Goal: Task Accomplishment & Management: Use online tool/utility

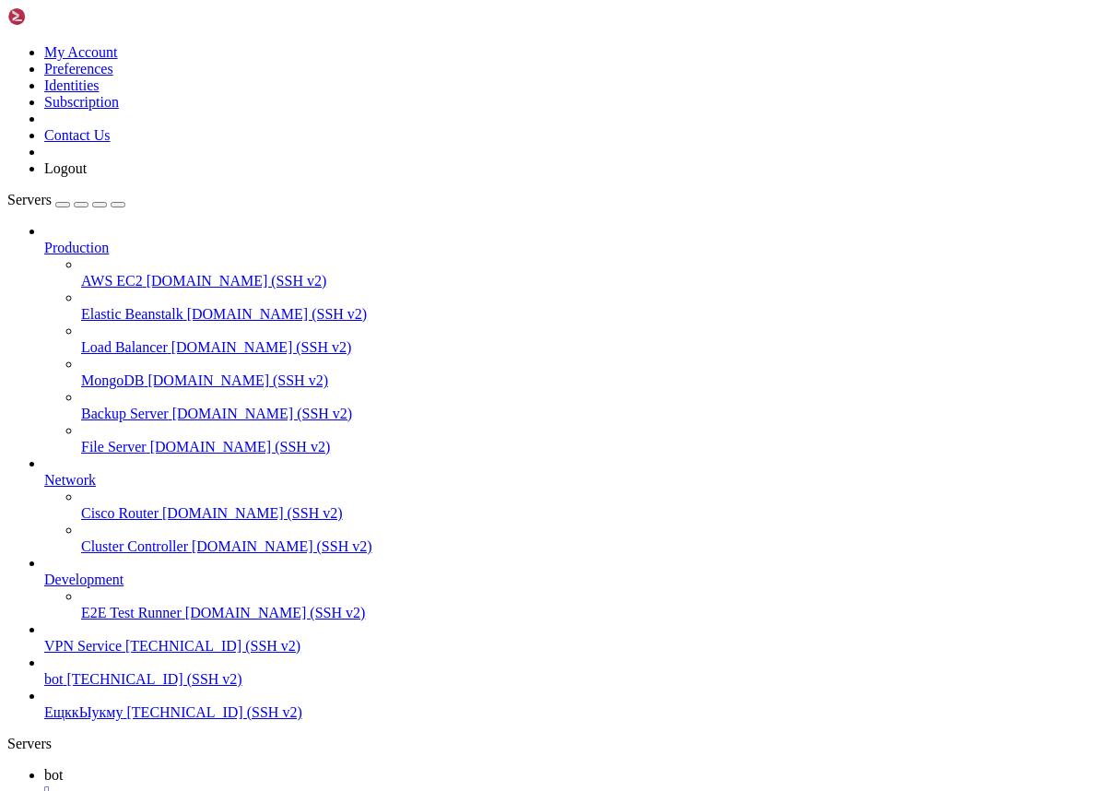
scroll to position [4721, 0]
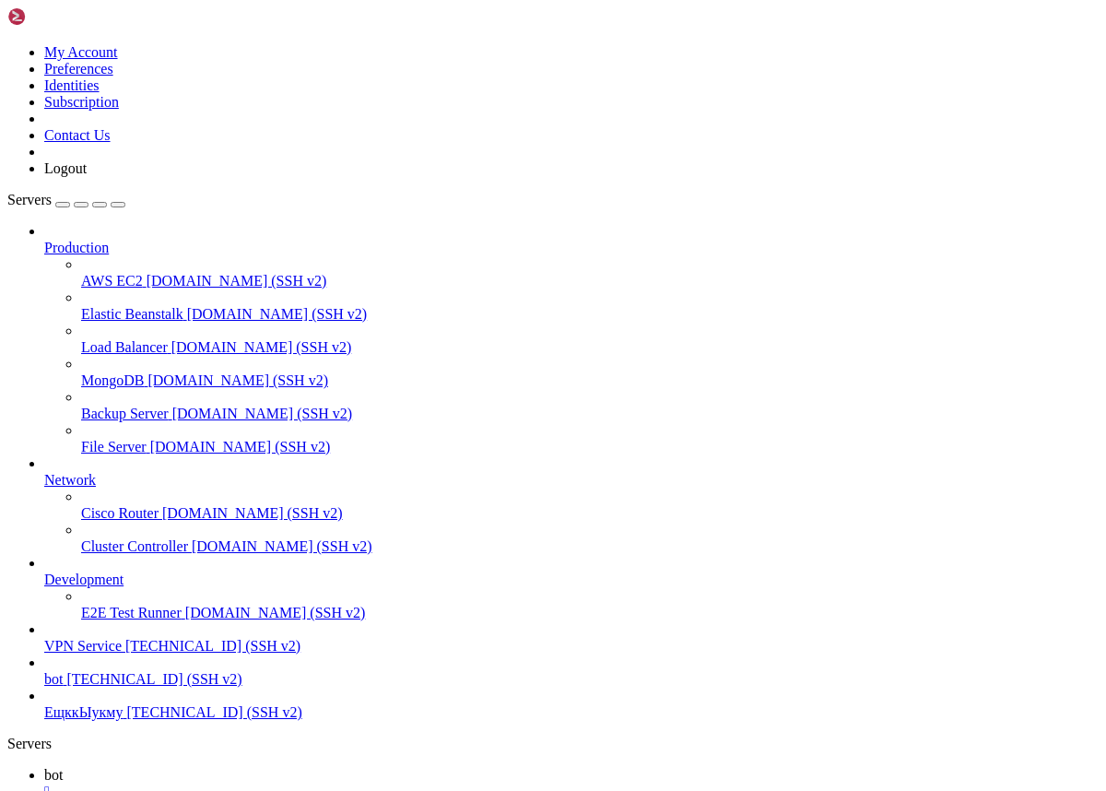
drag, startPoint x: 139, startPoint y: 1765, endPoint x: 21, endPoint y: 1730, distance: 123.1
drag, startPoint x: 18, startPoint y: 1722, endPoint x: 190, endPoint y: 1761, distance: 175.9
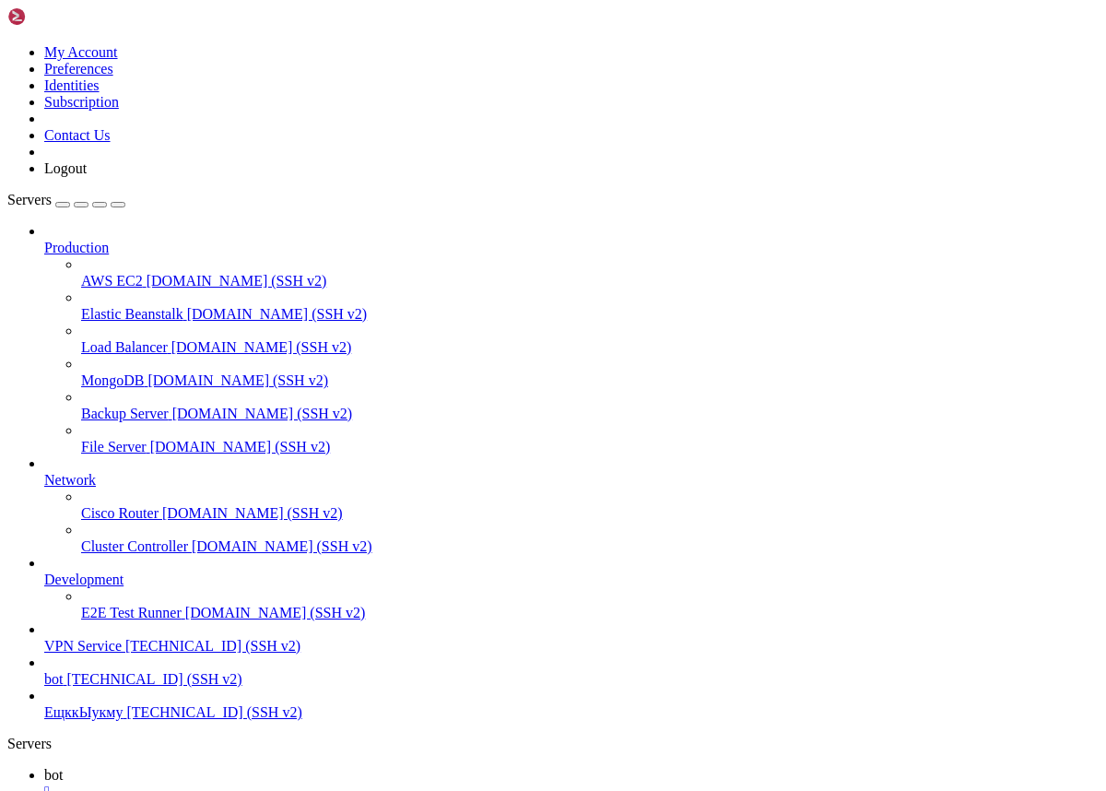
drag, startPoint x: 271, startPoint y: 1744, endPoint x: 18, endPoint y: 1726, distance: 254.0
copy div "root@project:~/afm_happ_bot# sudo docker-compose logs -f bot Attaching to afm_h…"
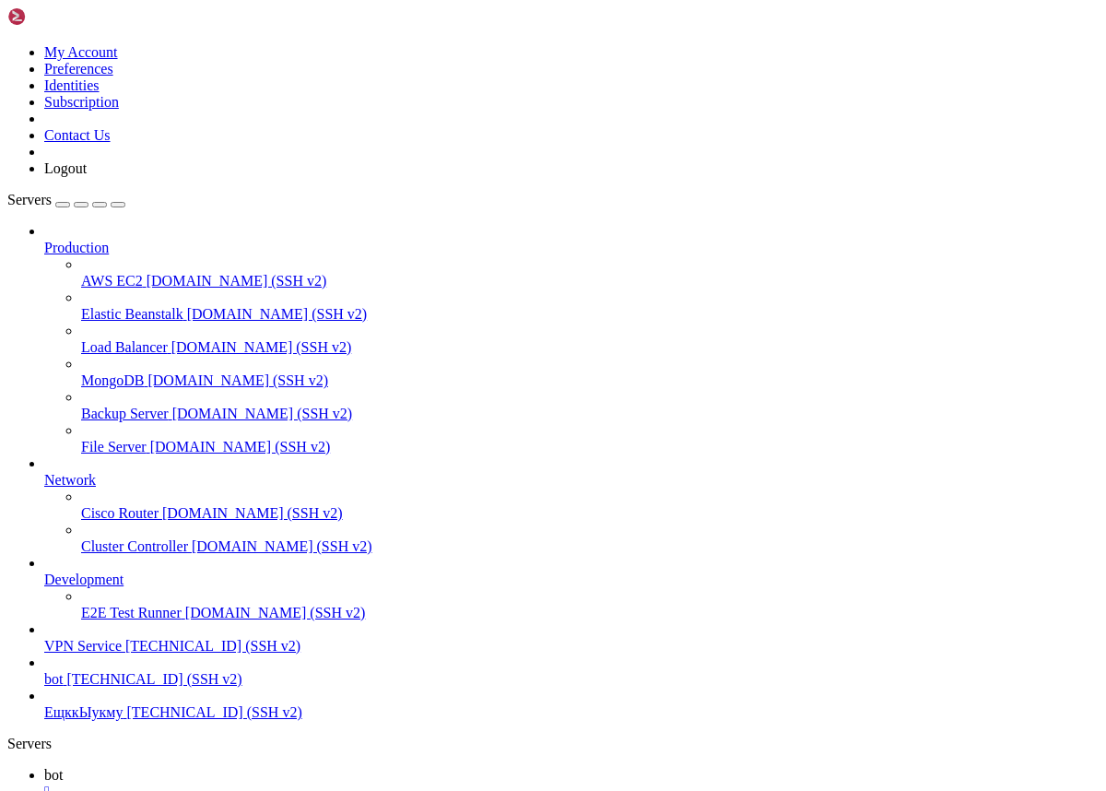
drag, startPoint x: 256, startPoint y: 1754, endPoint x: 16, endPoint y: 1709, distance: 244.7
drag, startPoint x: 12, startPoint y: 1662, endPoint x: 241, endPoint y: 1728, distance: 238.0
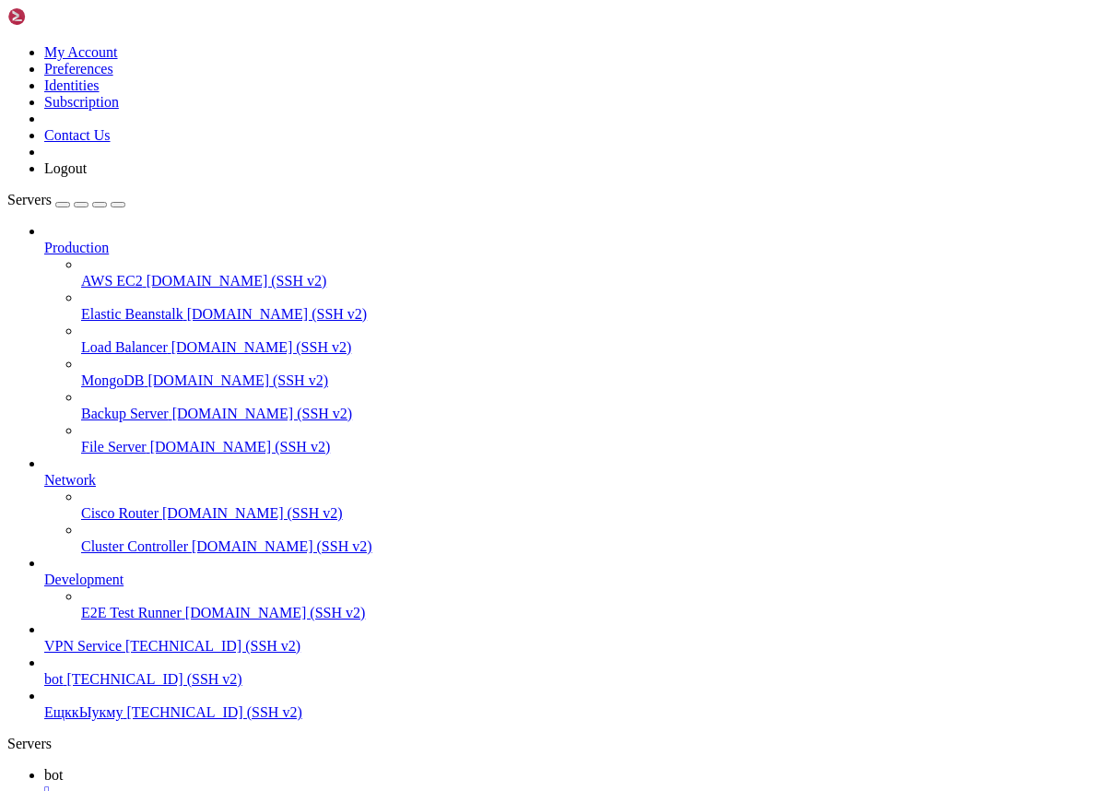
drag, startPoint x: 218, startPoint y: 1763, endPoint x: 46, endPoint y: 1674, distance: 194.1
drag, startPoint x: 205, startPoint y: 1758, endPoint x: 18, endPoint y: 1664, distance: 208.1
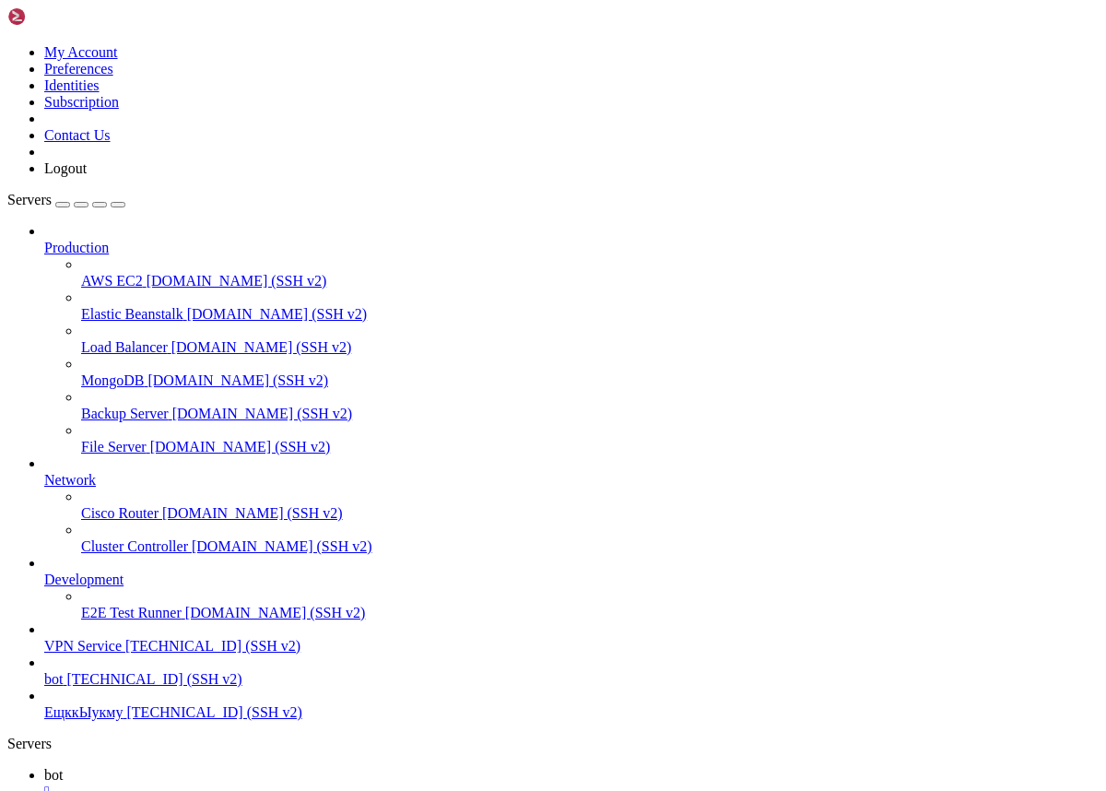
drag, startPoint x: 16, startPoint y: 1664, endPoint x: 224, endPoint y: 1755, distance: 227.0
copy div "root@project:~/afm_happ_bot# sudo docker-compose logs -f bot Attaching to afm_h…"
drag, startPoint x: 229, startPoint y: 1755, endPoint x: 15, endPoint y: 1662, distance: 234.0
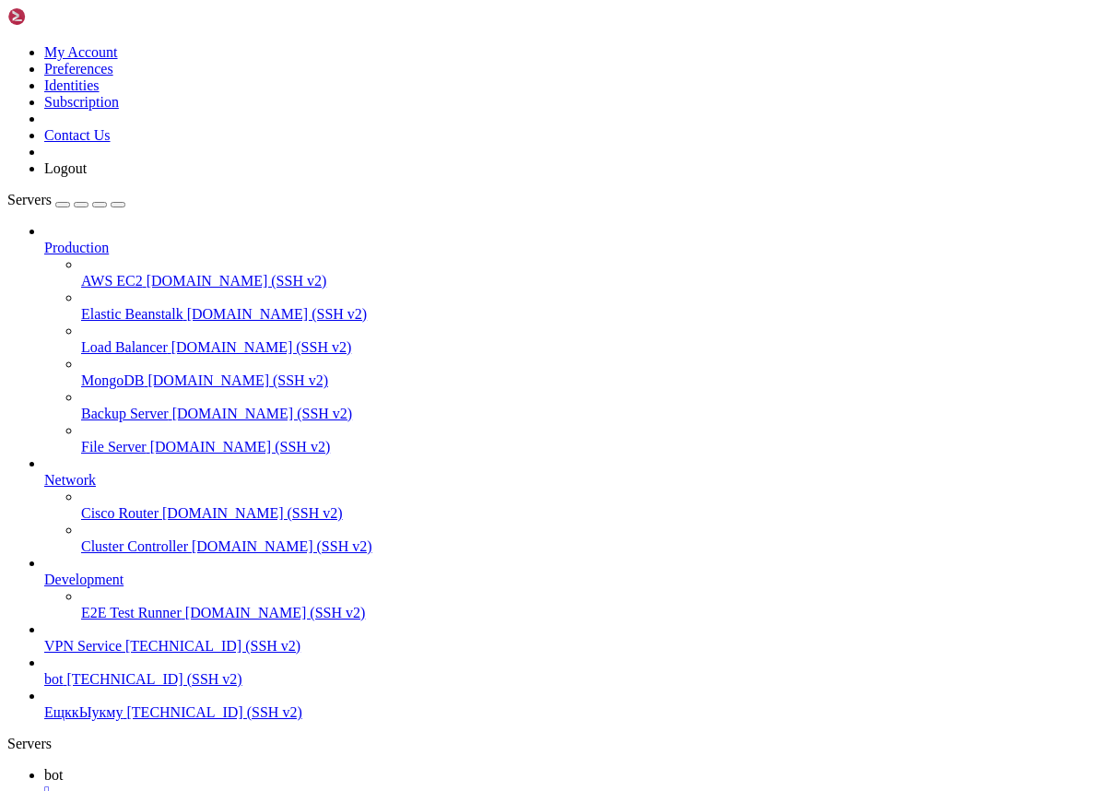
copy div "root@911ec64d6a95:/app# sudo docker-compose exec bot python - <<'PY' from app.c…"
drag, startPoint x: 444, startPoint y: 1749, endPoint x: 16, endPoint y: 1724, distance: 429.3
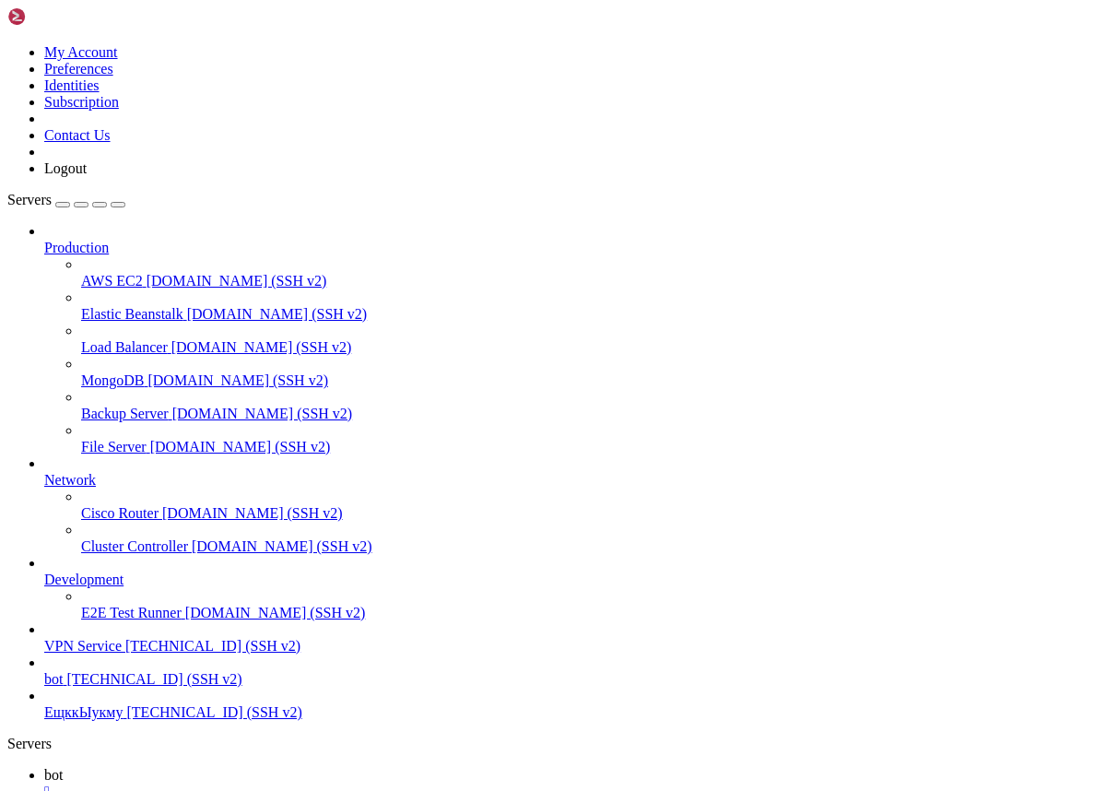
copy div "EOF path.write_text(json.dumps(data, ensure_ascii=False, indent=2), encoding="u…"
drag, startPoint x: 273, startPoint y: 1749, endPoint x: 13, endPoint y: 1735, distance: 260.3
copy div "Removing afm_happ_bot_bot_1 ... done Removing network afm_happ_bot_default Crea…"
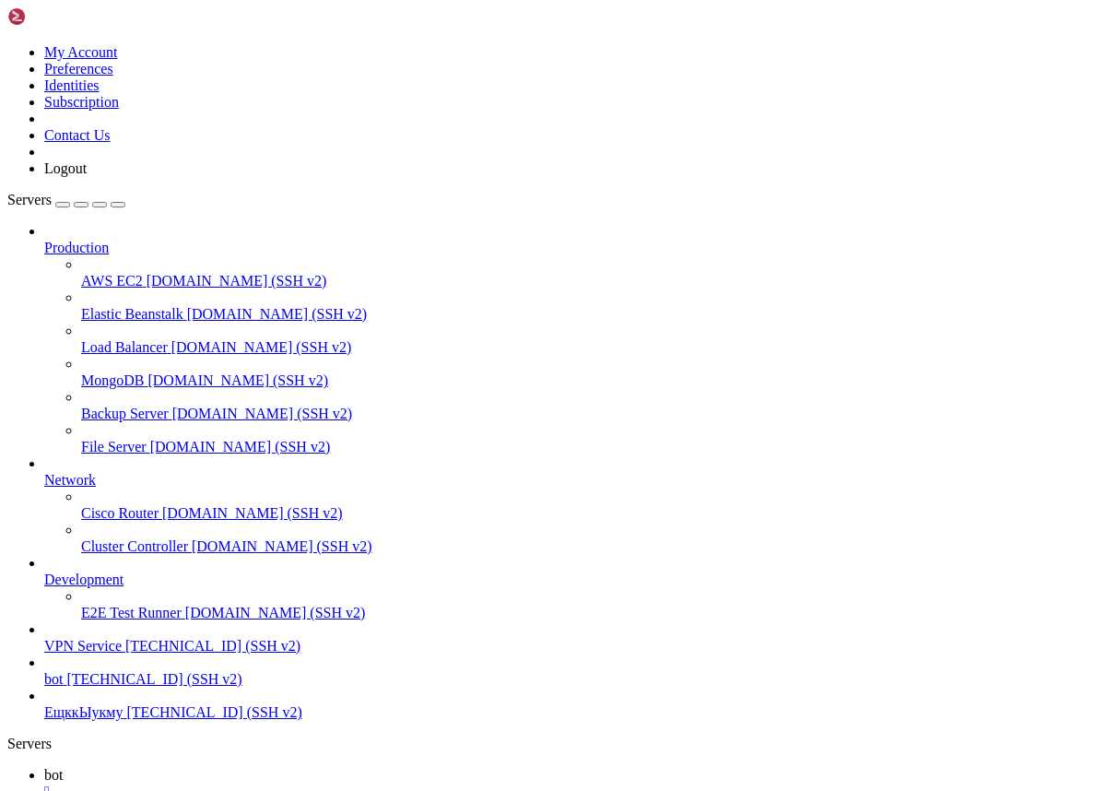
drag, startPoint x: 13, startPoint y: 1734, endPoint x: 280, endPoint y: 1747, distance: 267.6
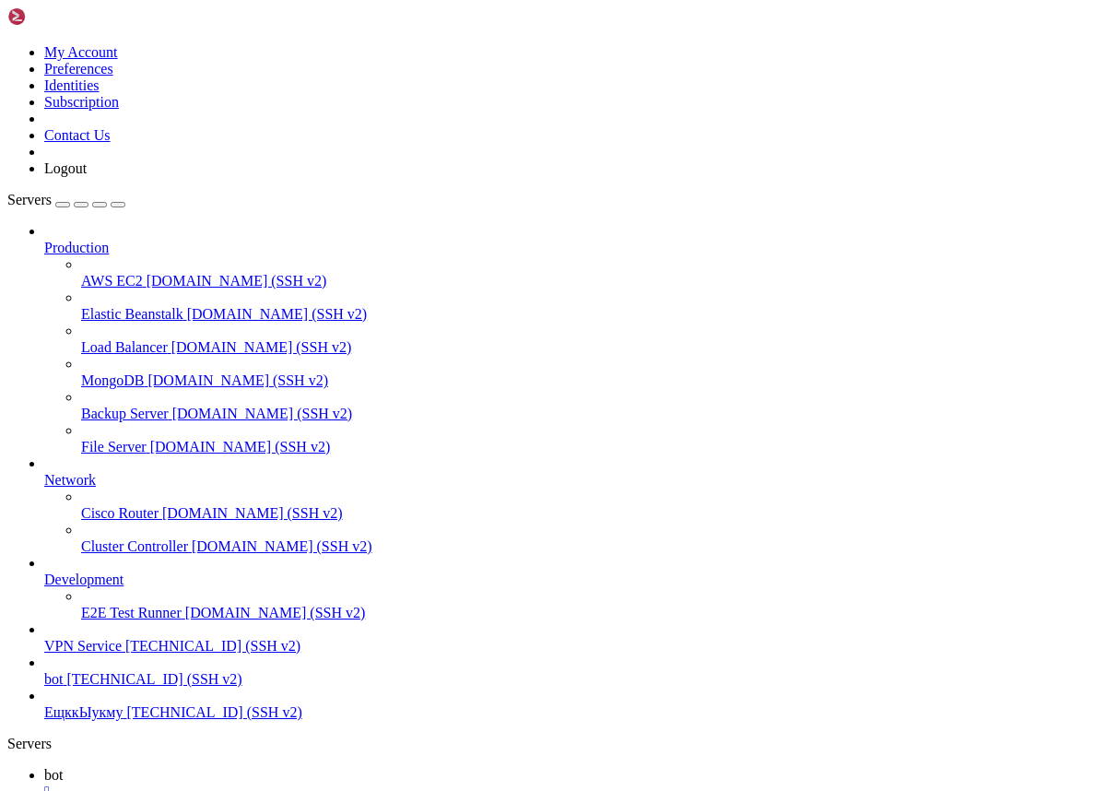
drag, startPoint x: 11, startPoint y: 1739, endPoint x: 159, endPoint y: 1733, distance: 147.6
drag, startPoint x: 246, startPoint y: 1759, endPoint x: 15, endPoint y: 1741, distance: 232.1
copy div "the input device is not a TTY root@project:~/afm_happ_bot#"
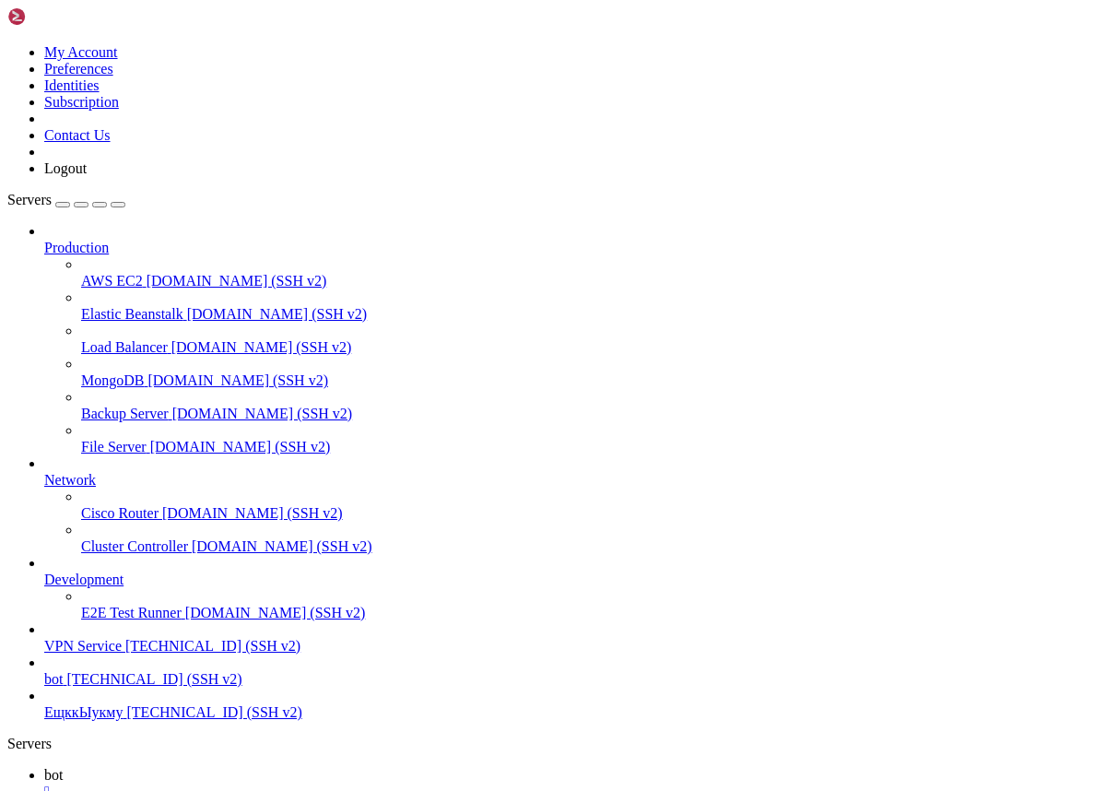
scroll to position [9810, 0]
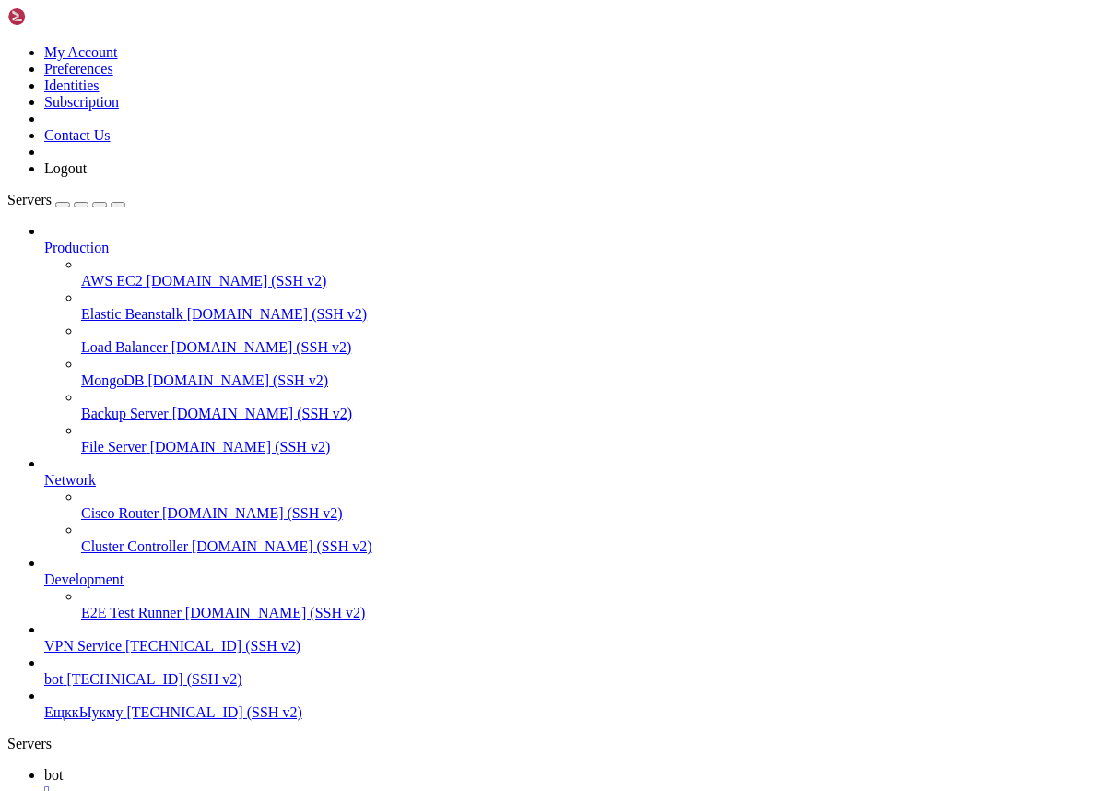
scroll to position [12278, 0]
drag, startPoint x: 288, startPoint y: 1749, endPoint x: 16, endPoint y: 1724, distance: 273.9
copy div "root@project:~/afm_happ_bot# sudo docker-compose logs --tail=100 bot Attaching …"
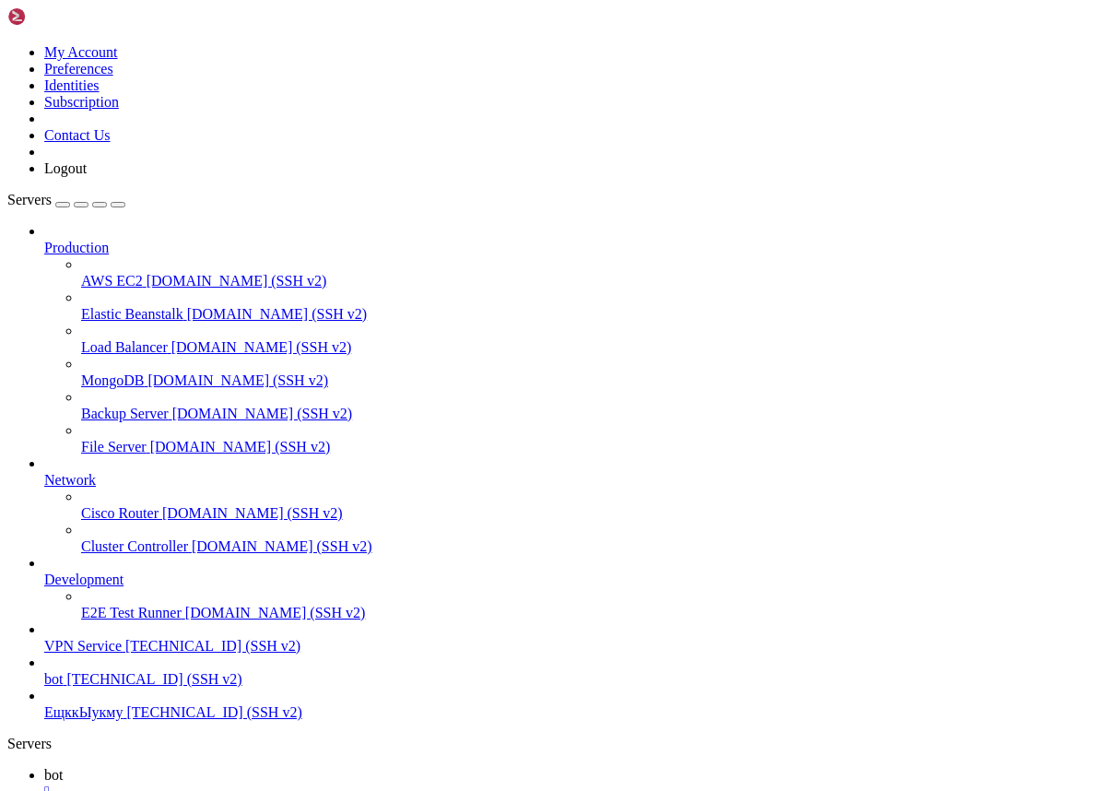
drag, startPoint x: 187, startPoint y: 1758, endPoint x: 16, endPoint y: 1554, distance: 266.2
copy div "Attaching to afm_happ_bot_bot_1 bot_1 | [HAPP-API] POST JSON to [URL][DOMAIN_NA…"
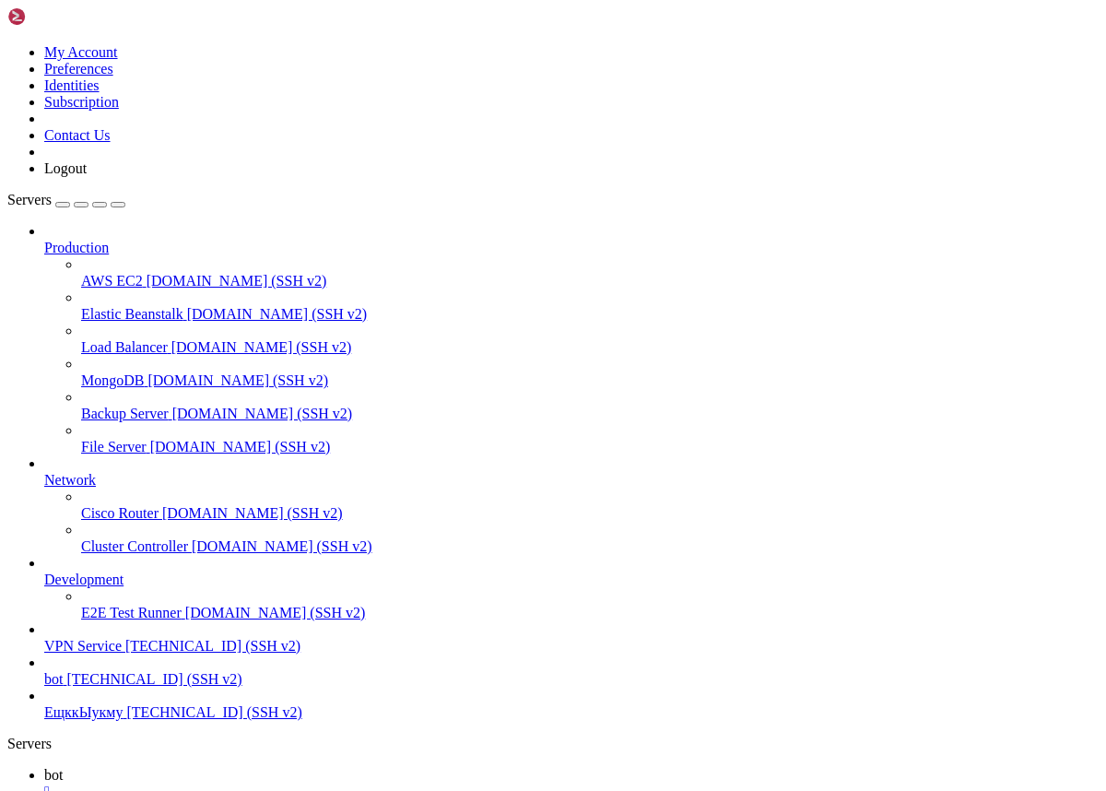
click at [298, 783] on div "" at bounding box center [571, 791] width 1054 height 17
click at [63, 687] on span "bot" at bounding box center [53, 679] width 18 height 16
click at [129, 671] on link "bot [TECHNICAL_ID] (SSH v2)" at bounding box center [571, 679] width 1054 height 17
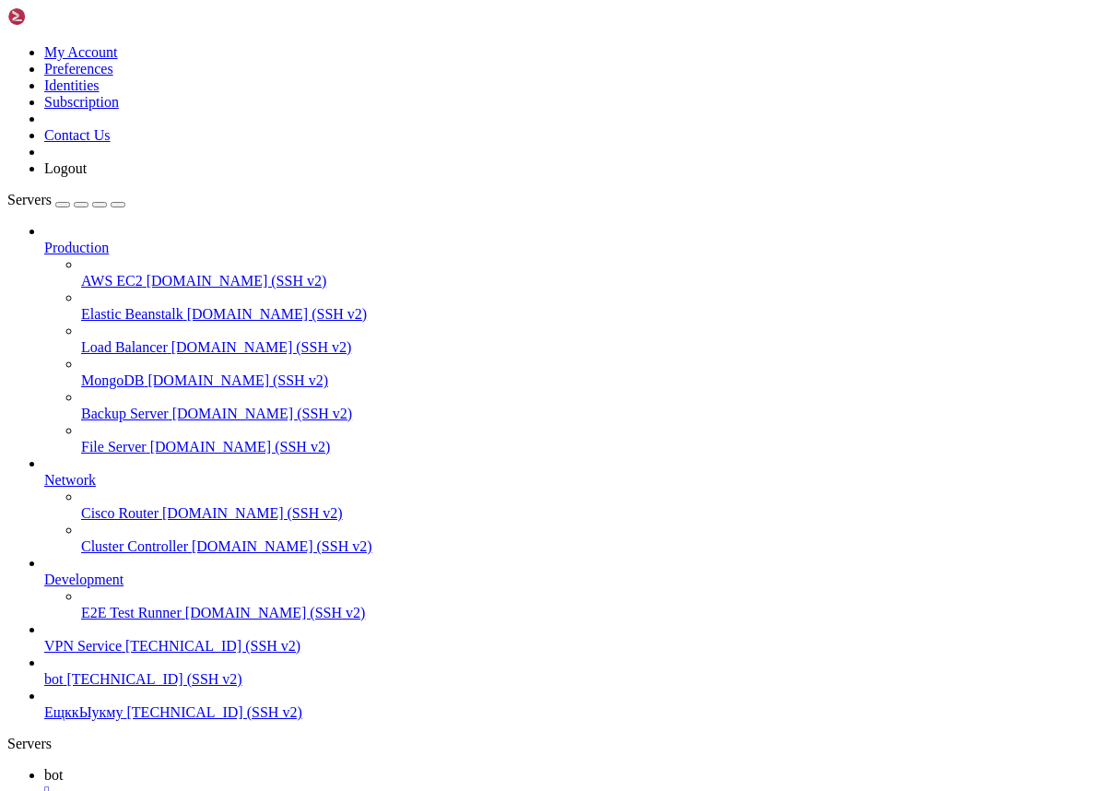
scroll to position [2483, 0]
drag, startPoint x: 129, startPoint y: 1753, endPoint x: 16, endPoint y: 1678, distance: 135.7
copy div "Attaching to afm_happ_bot_bot_1 bot_1 | [XUI] BUILT VLESS vless://***@[TECHNICA…"
drag, startPoint x: 786, startPoint y: 1692, endPoint x: 925, endPoint y: 1687, distance: 139.3
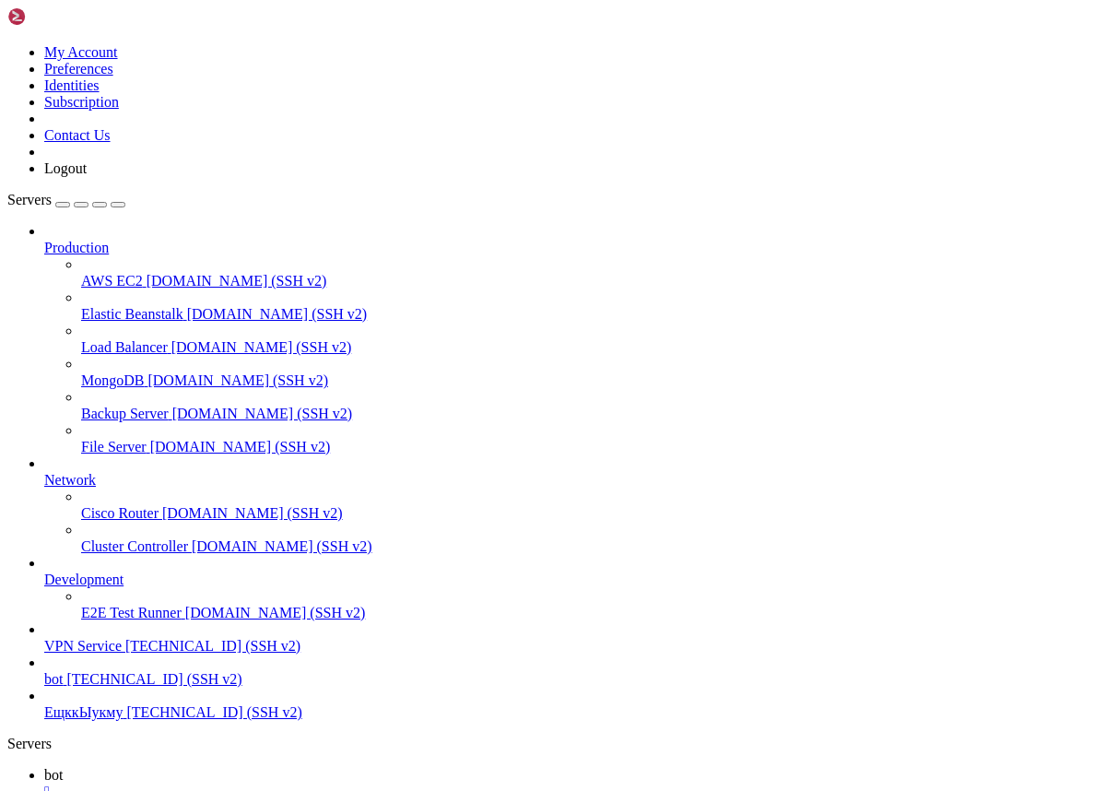
click at [122, 638] on span "VPN Service" at bounding box center [82, 646] width 77 height 16
click at [63, 686] on span "bot" at bounding box center [53, 679] width 18 height 16
click at [122, 638] on span "VPN Service" at bounding box center [82, 646] width 77 height 16
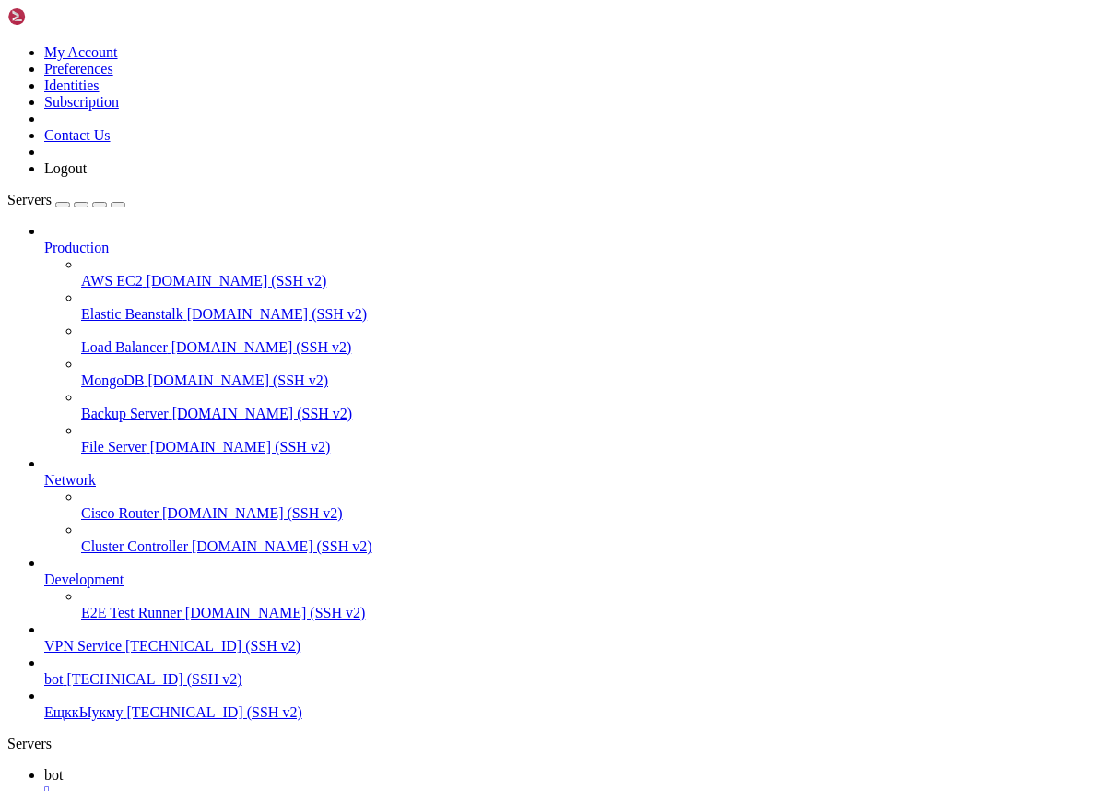
click at [122, 638] on span "VPN Service" at bounding box center [82, 646] width 77 height 16
click at [297, 783] on div "" at bounding box center [571, 791] width 1054 height 17
click at [350, 783] on div "" at bounding box center [571, 791] width 1054 height 17
click at [63, 683] on span "bot" at bounding box center [53, 679] width 18 height 16
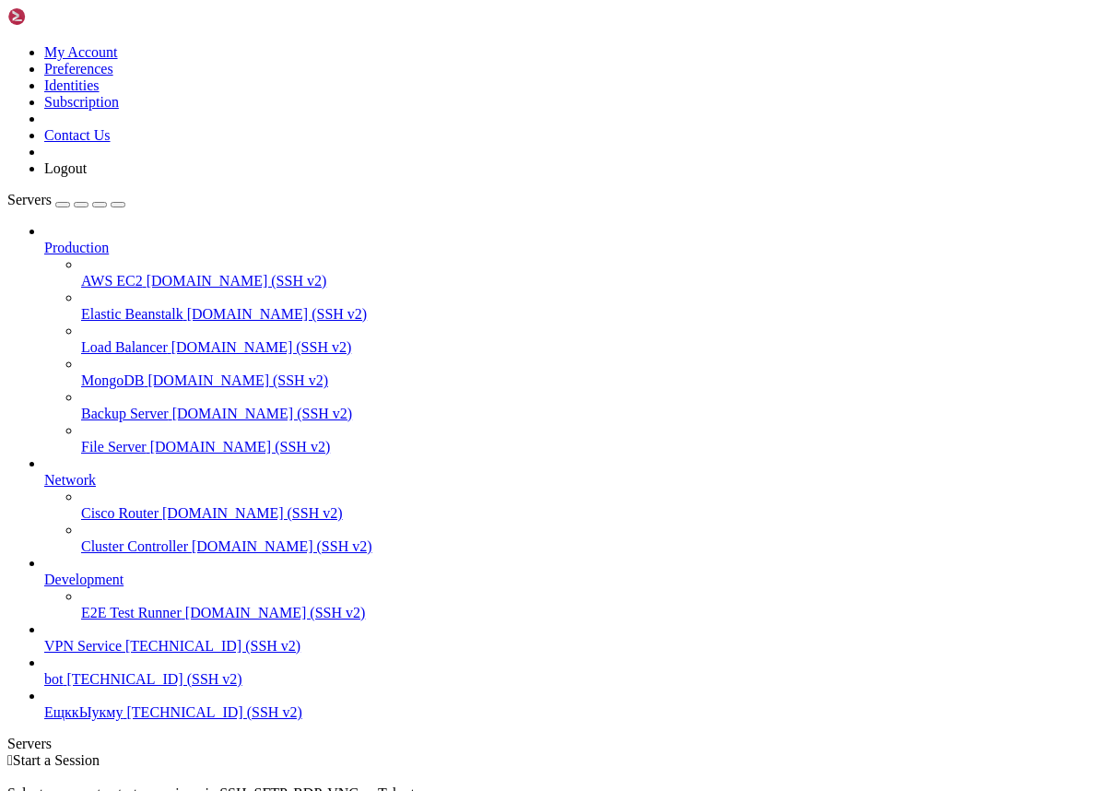
click at [63, 683] on span "bot" at bounding box center [53, 679] width 18 height 16
drag, startPoint x: 65, startPoint y: 1751, endPoint x: 14, endPoint y: 1259, distance: 494.7
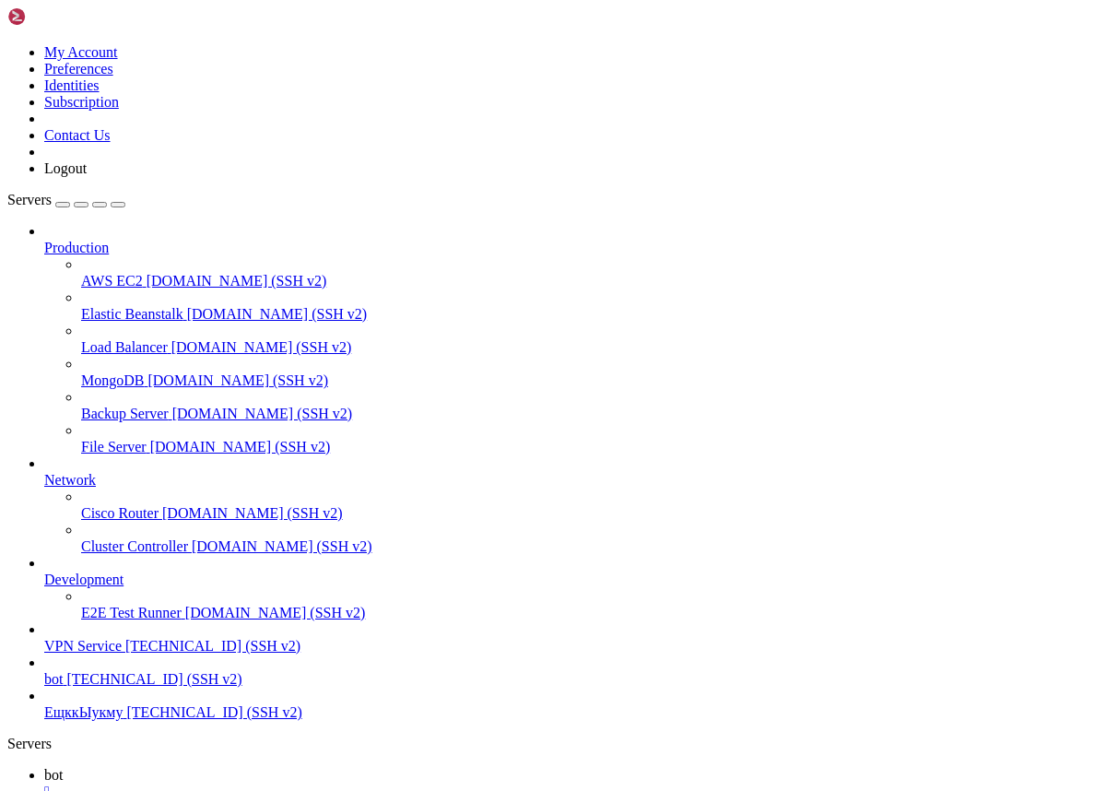
copy div "Attaching to afm_happ_bot_bot_1 bot_1 | [DATE] 19:03:28,835 (__init__.py:1095 M…"
click at [92, 672] on link "bot [TECHNICAL_ID] (SSH v2)" at bounding box center [571, 679] width 1054 height 17
click at [125, 653] on span "[TECHNICAL_ID] (SSH v2)" at bounding box center [212, 646] width 175 height 16
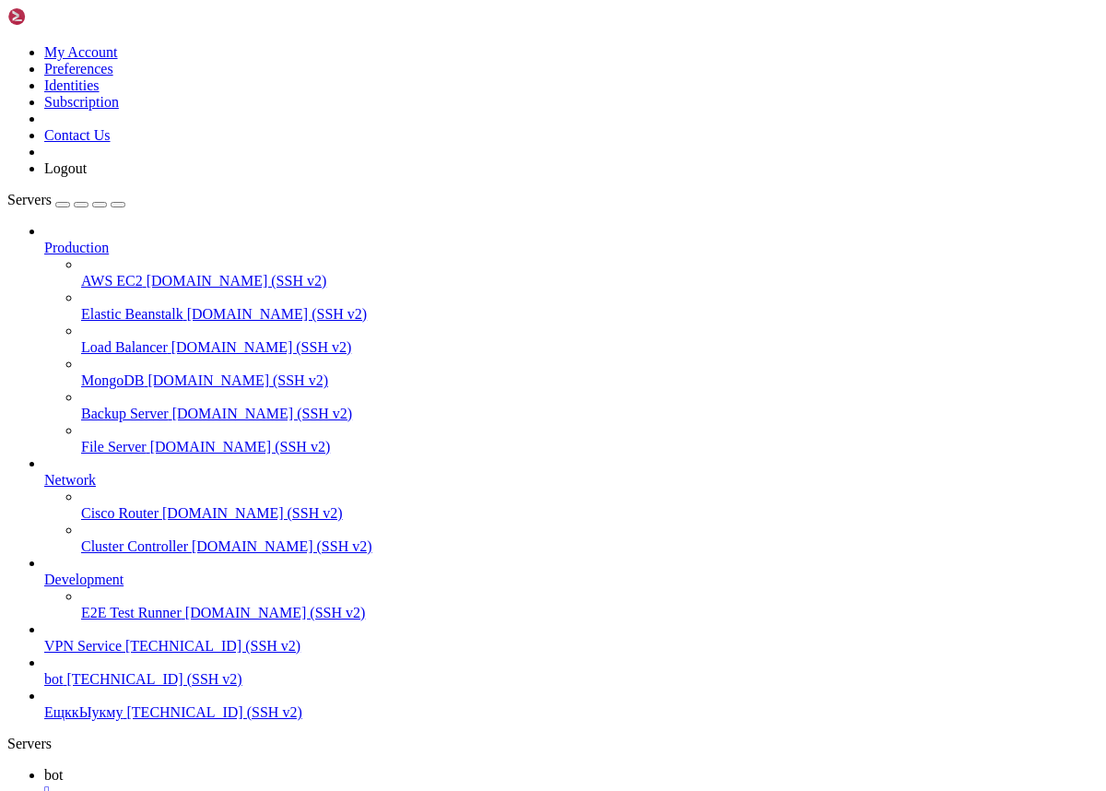
click at [297, 783] on div "" at bounding box center [571, 791] width 1054 height 17
click at [63, 681] on span "bot" at bounding box center [53, 679] width 18 height 16
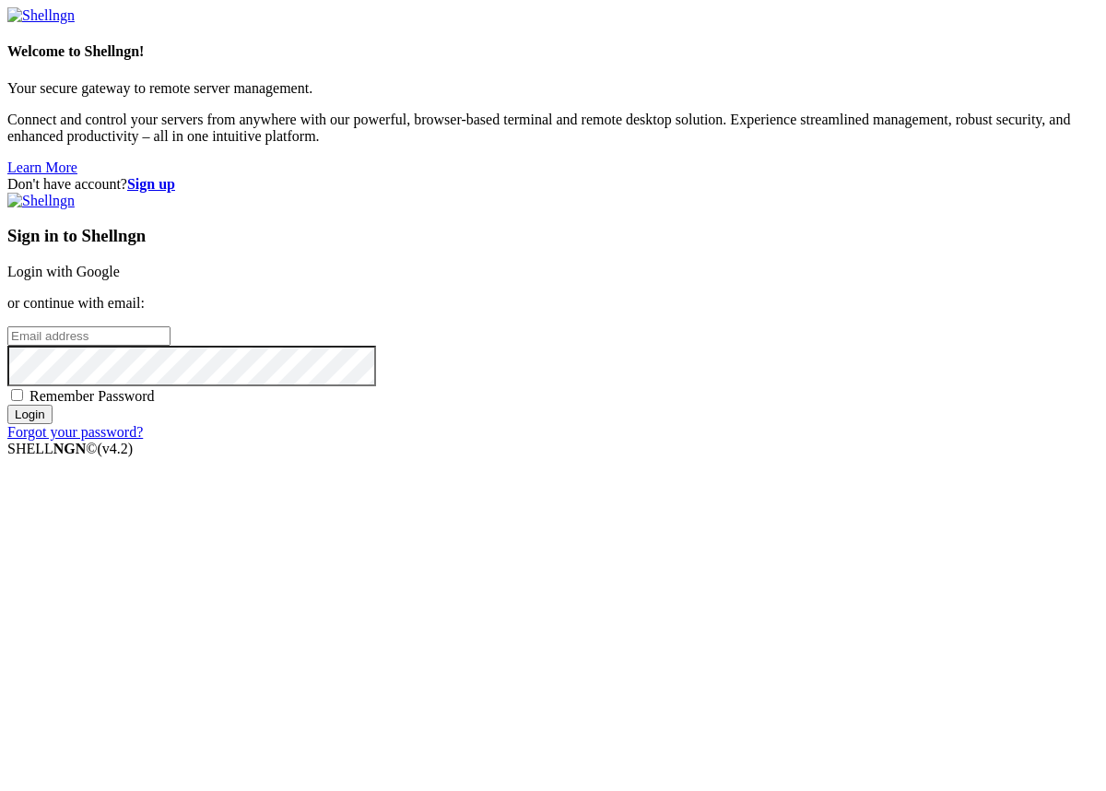
type input "[EMAIL_ADDRESS][DOMAIN_NAME]"
click at [53, 424] on input "Login" at bounding box center [29, 414] width 45 height 19
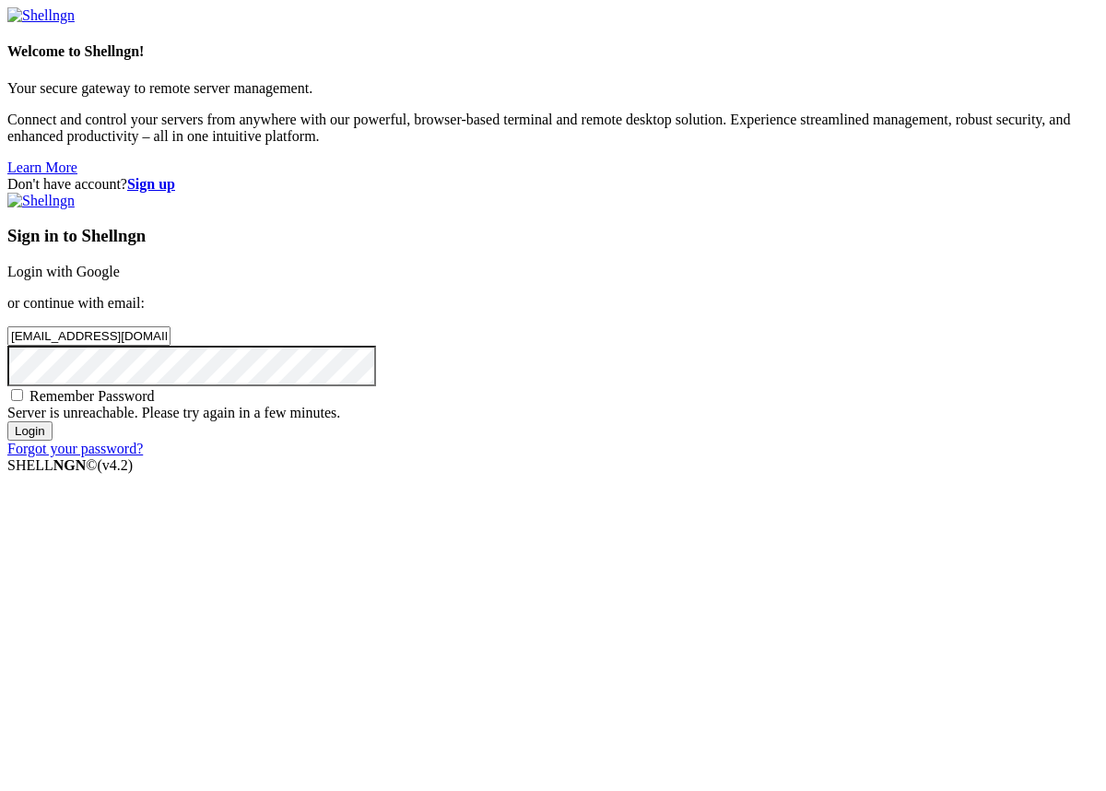
click at [155, 404] on span "Remember Password" at bounding box center [91, 396] width 125 height 16
click at [23, 401] on input "Remember Password" at bounding box center [17, 395] width 12 height 12
checkbox input "true"
click at [53, 441] on input "Login" at bounding box center [29, 430] width 45 height 19
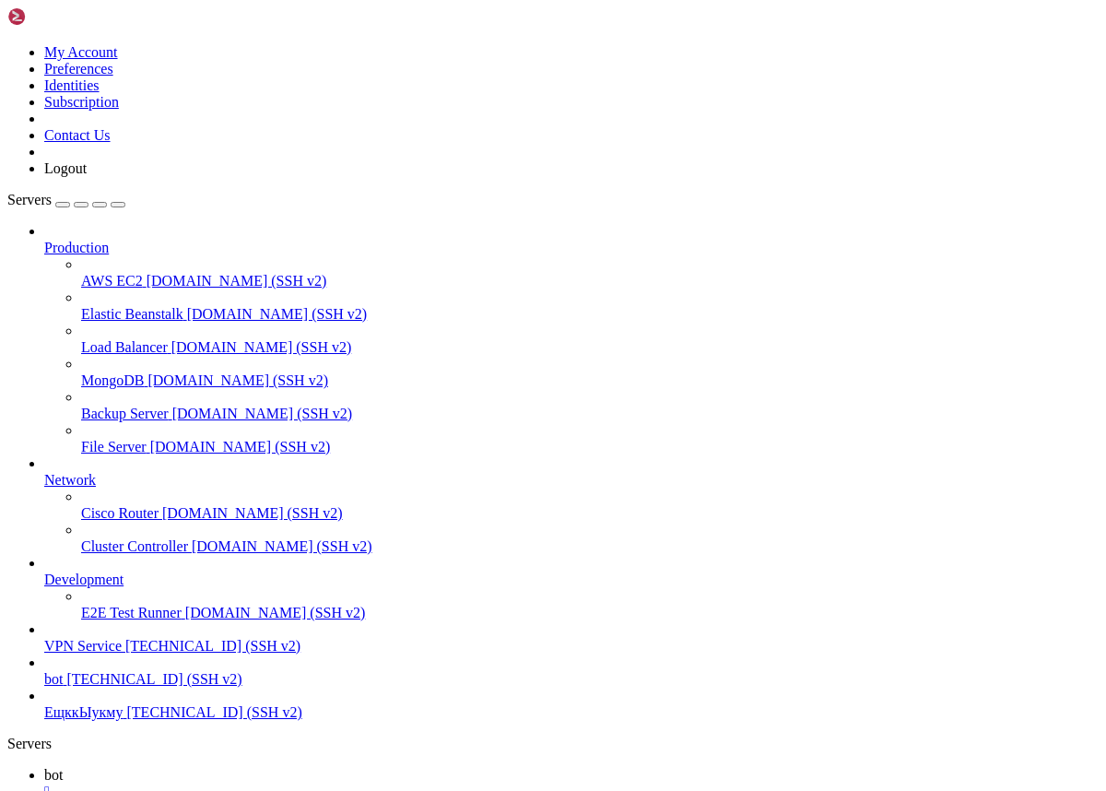
scroll to position [51, 0]
click at [63, 680] on span "bot" at bounding box center [53, 679] width 18 height 16
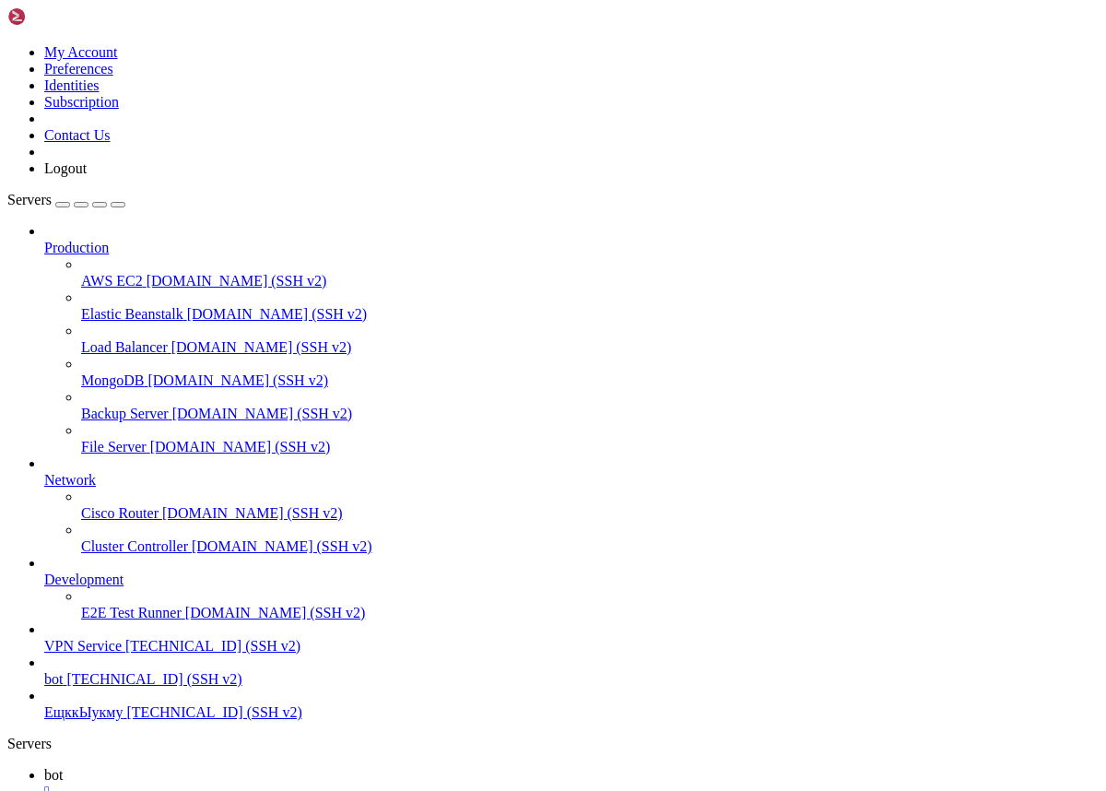
drag, startPoint x: 355, startPoint y: 2057, endPoint x: 17, endPoint y: 2040, distance: 338.6
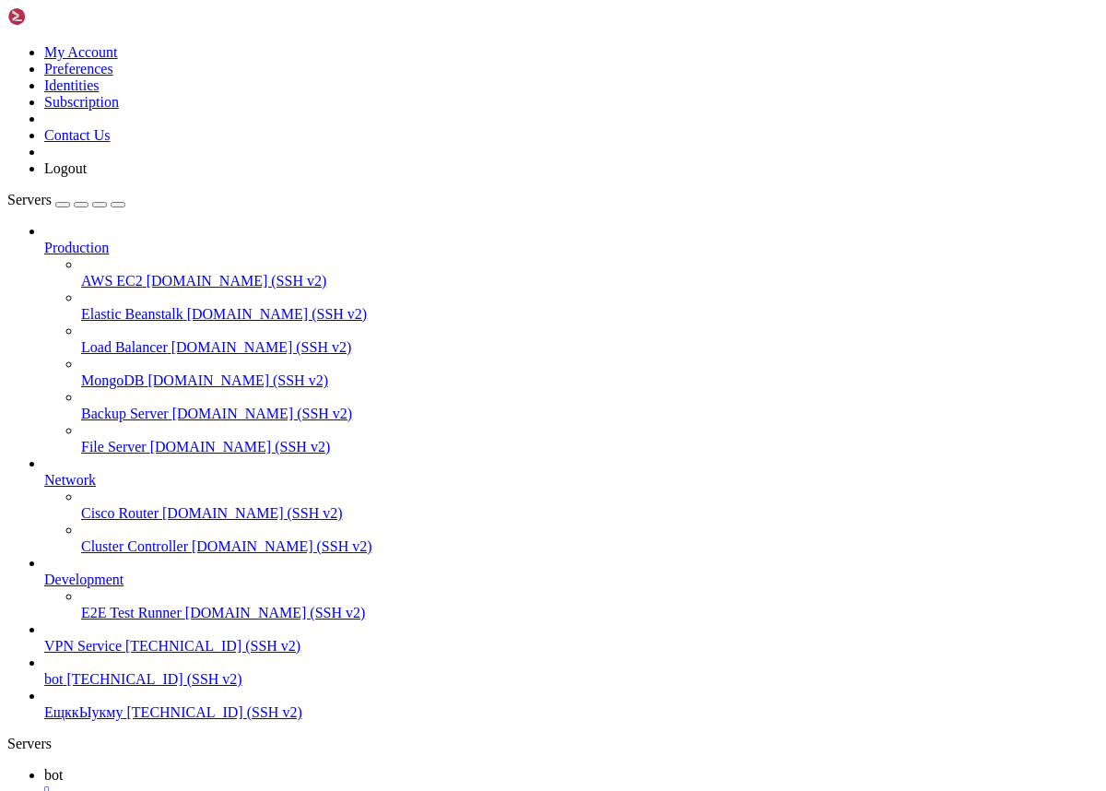
drag, startPoint x: 58, startPoint y: 2065, endPoint x: 17, endPoint y: 2030, distance: 54.3
drag, startPoint x: 121, startPoint y: 2061, endPoint x: 16, endPoint y: 1875, distance: 213.8
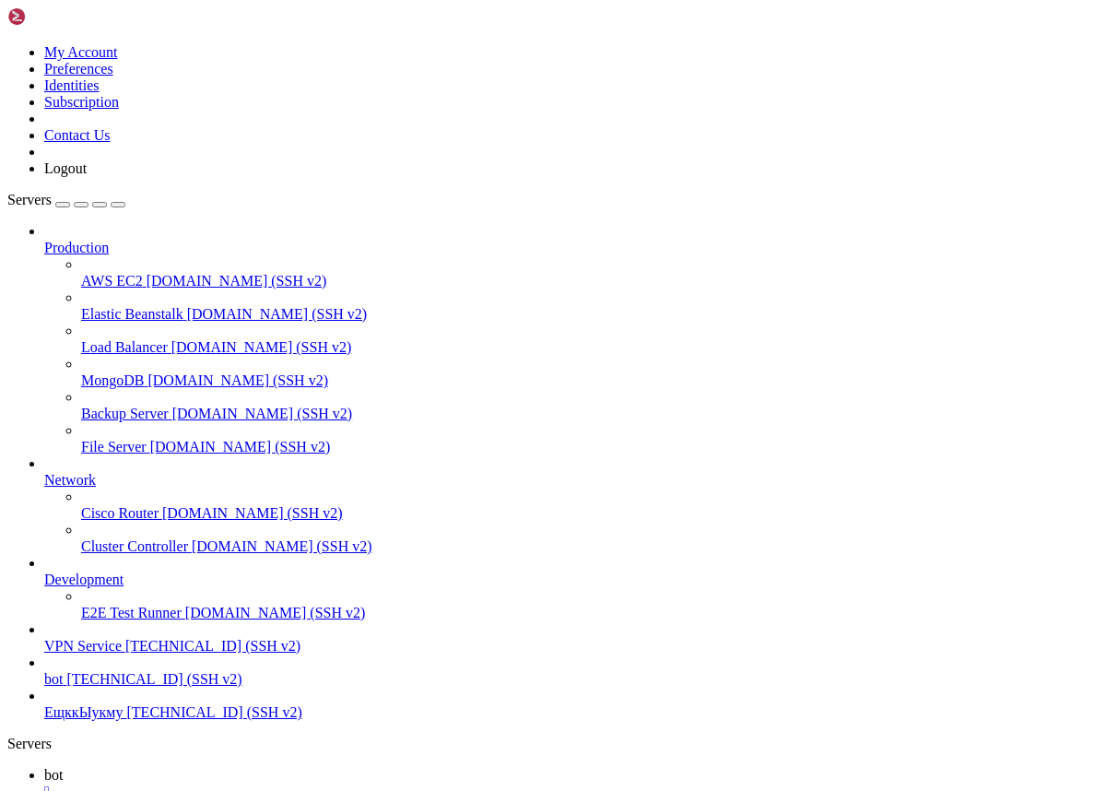
scroll to position [5257, 0]
drag, startPoint x: 17, startPoint y: 1828, endPoint x: 267, endPoint y: 2063, distance: 343.0
drag, startPoint x: 258, startPoint y: 2063, endPoint x: 16, endPoint y: 2010, distance: 248.0
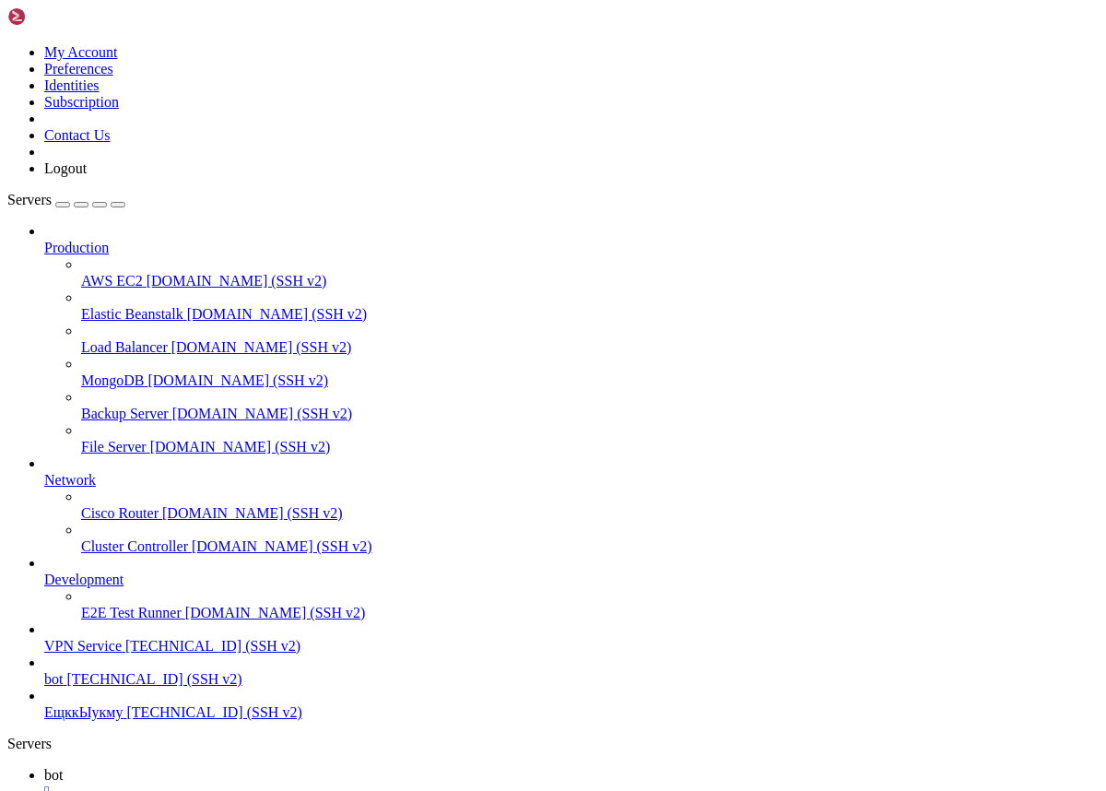
drag, startPoint x: 270, startPoint y: 2068, endPoint x: 54, endPoint y: 1840, distance: 314.2
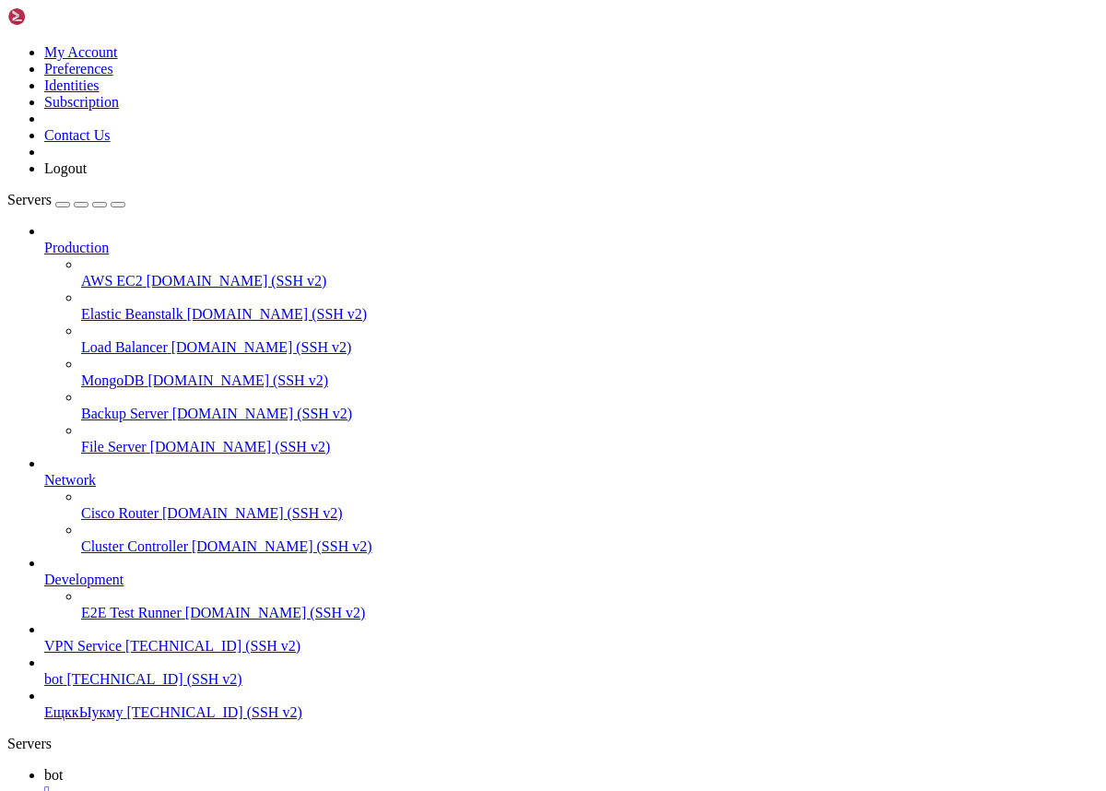
drag, startPoint x: 15, startPoint y: 1763, endPoint x: 254, endPoint y: 2059, distance: 380.7
drag, startPoint x: 15, startPoint y: 1658, endPoint x: 364, endPoint y: 2054, distance: 528.3
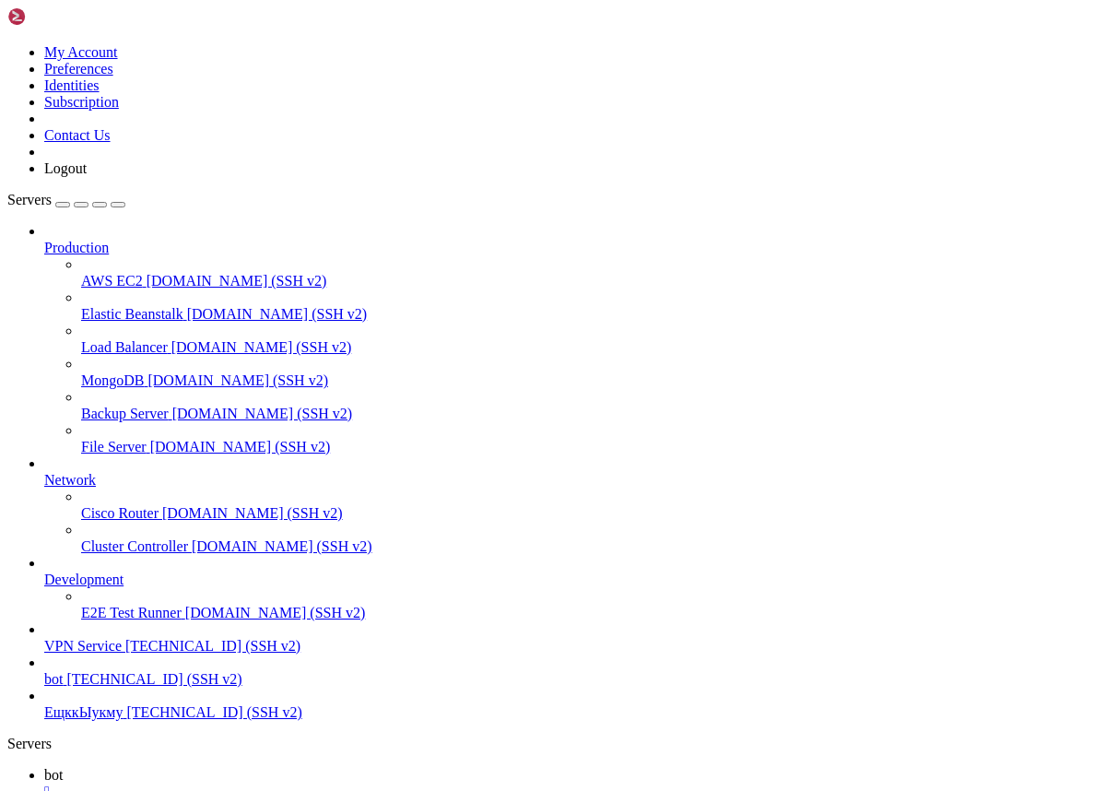
drag, startPoint x: 325, startPoint y: 2071, endPoint x: 29, endPoint y: 1871, distance: 357.1
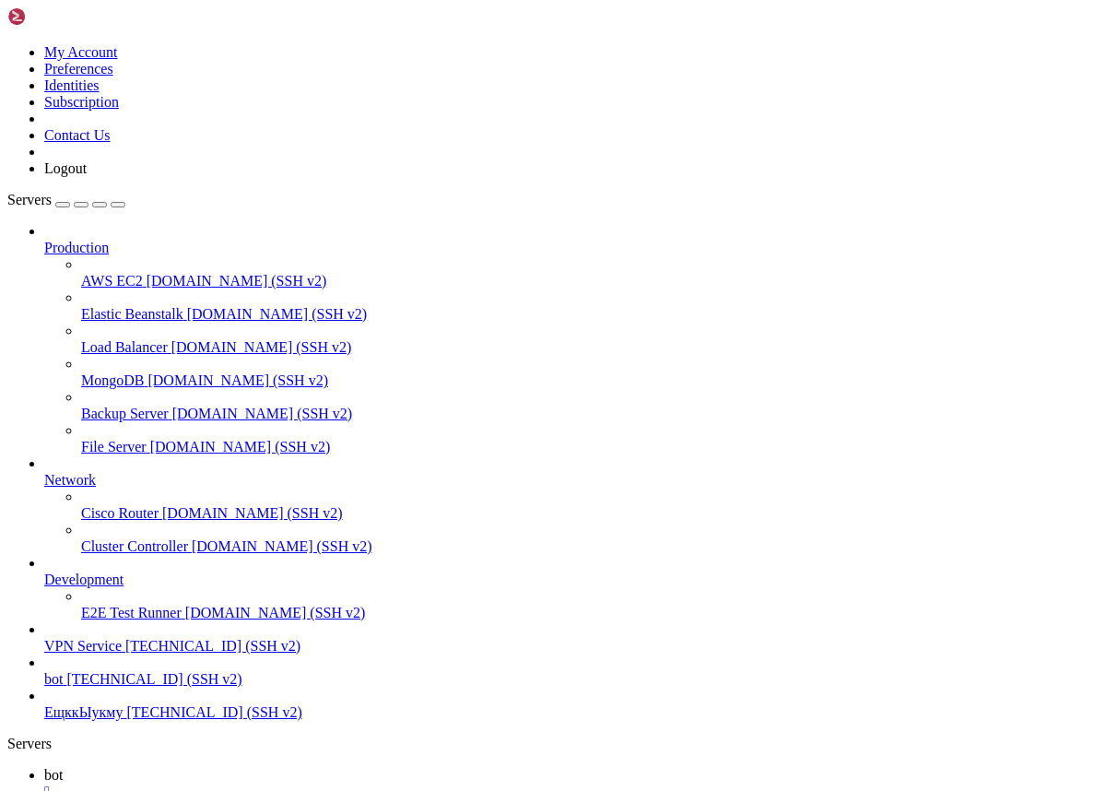
drag, startPoint x: 17, startPoint y: 1865, endPoint x: 335, endPoint y: 2053, distance: 370.2
drag, startPoint x: 14, startPoint y: 1860, endPoint x: 186, endPoint y: 2050, distance: 256.4
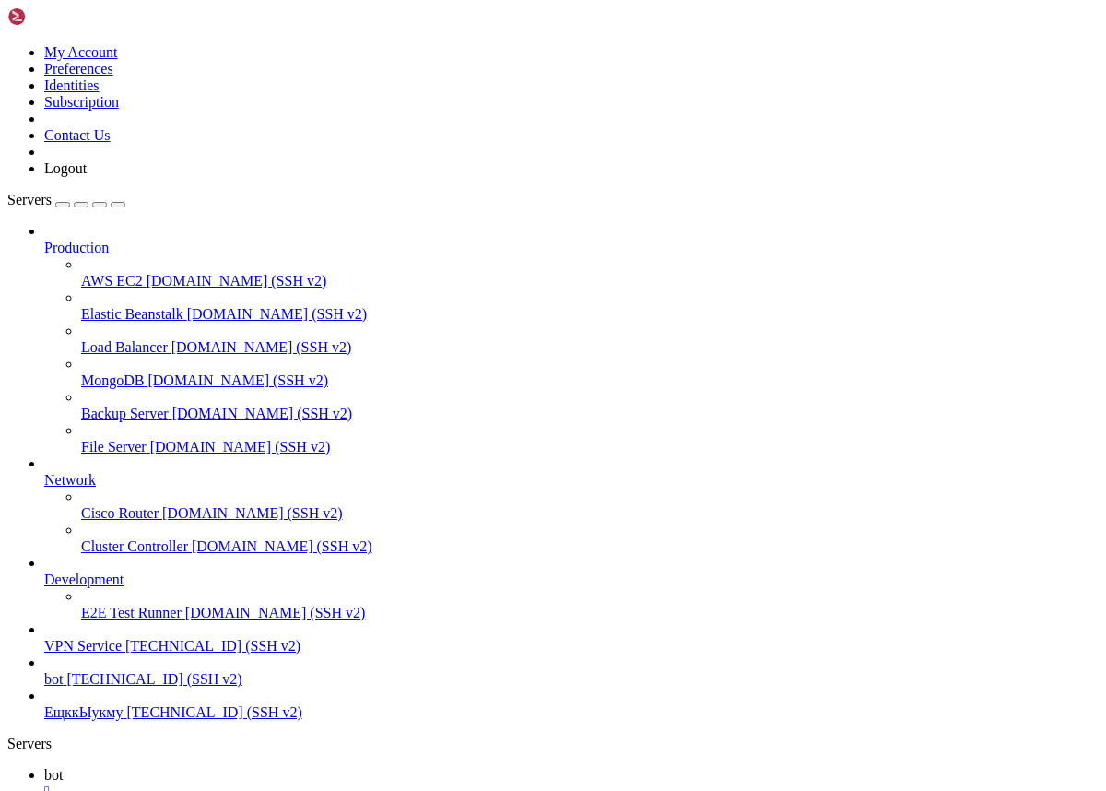
drag, startPoint x: 86, startPoint y: 2073, endPoint x: 20, endPoint y: 1864, distance: 218.3
drag, startPoint x: 315, startPoint y: 2059, endPoint x: 17, endPoint y: 1861, distance: 358.4
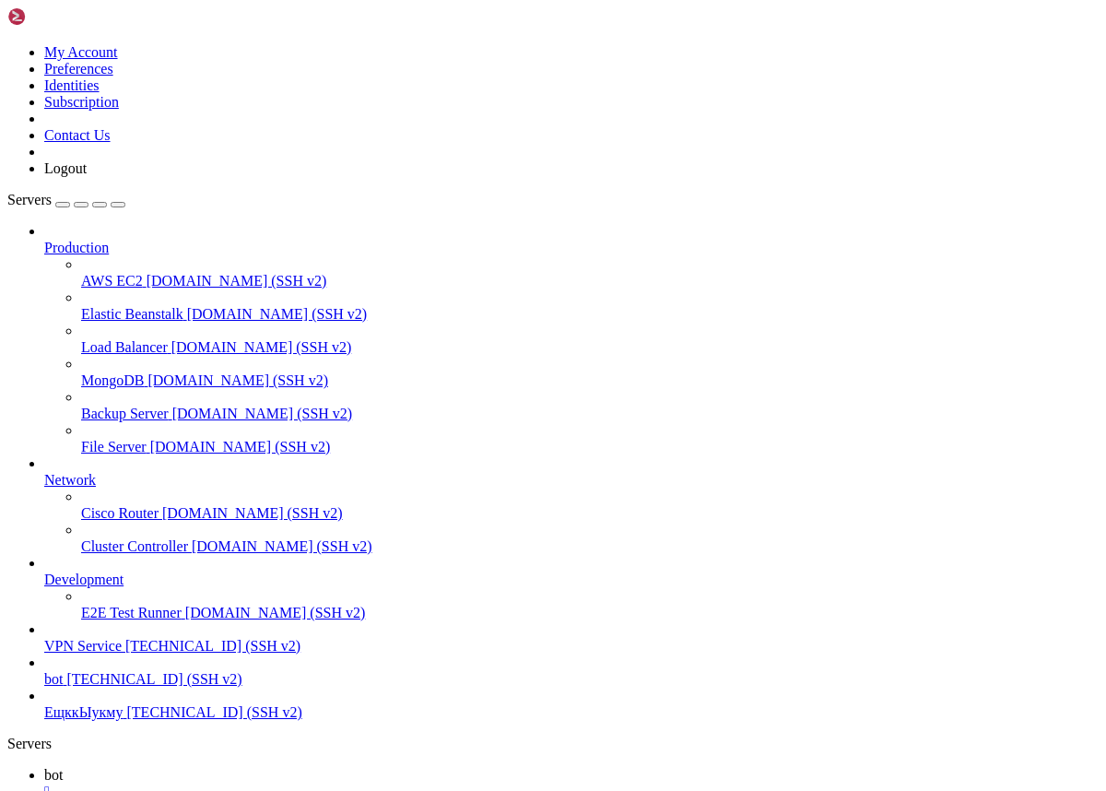
scroll to position [12768, 0]
